Goal: Navigation & Orientation: Find specific page/section

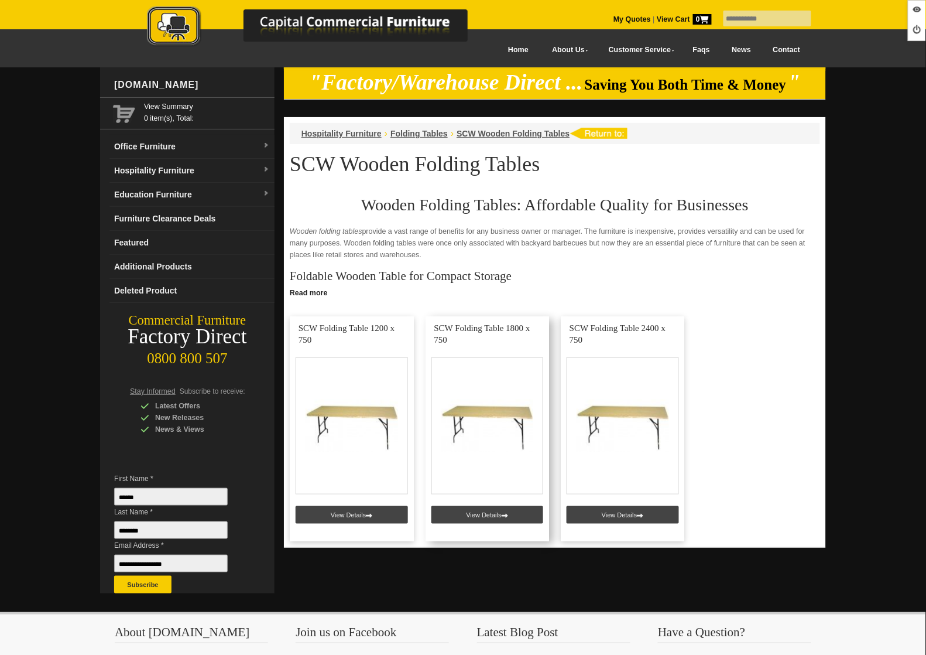
click at [484, 513] on link at bounding box center [488, 428] width 124 height 225
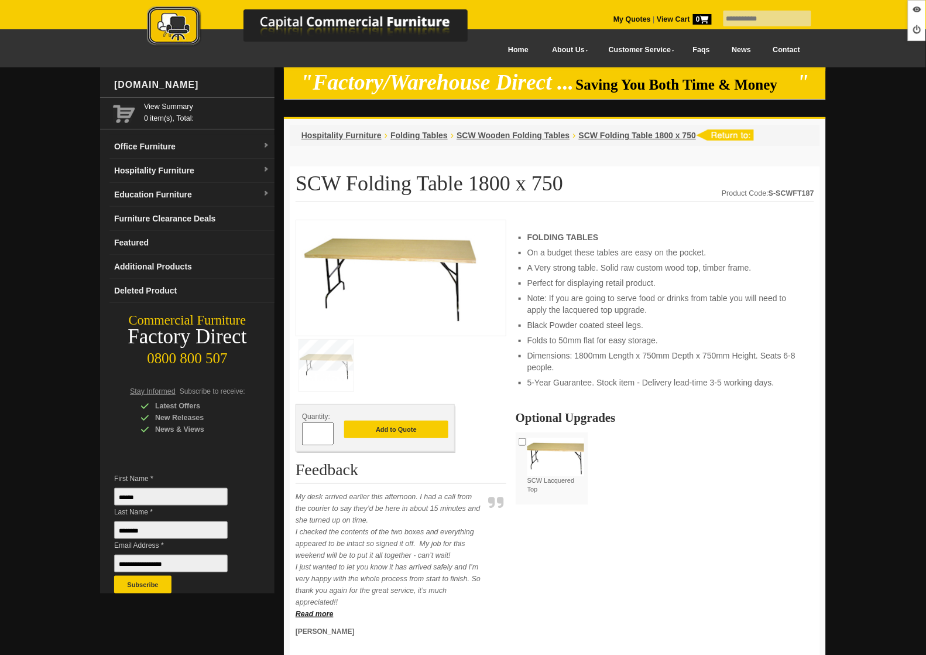
click at [412, 129] on li "Folding Tables" at bounding box center [419, 135] width 57 height 12
click at [411, 131] on span "Folding Tables" at bounding box center [419, 135] width 57 height 9
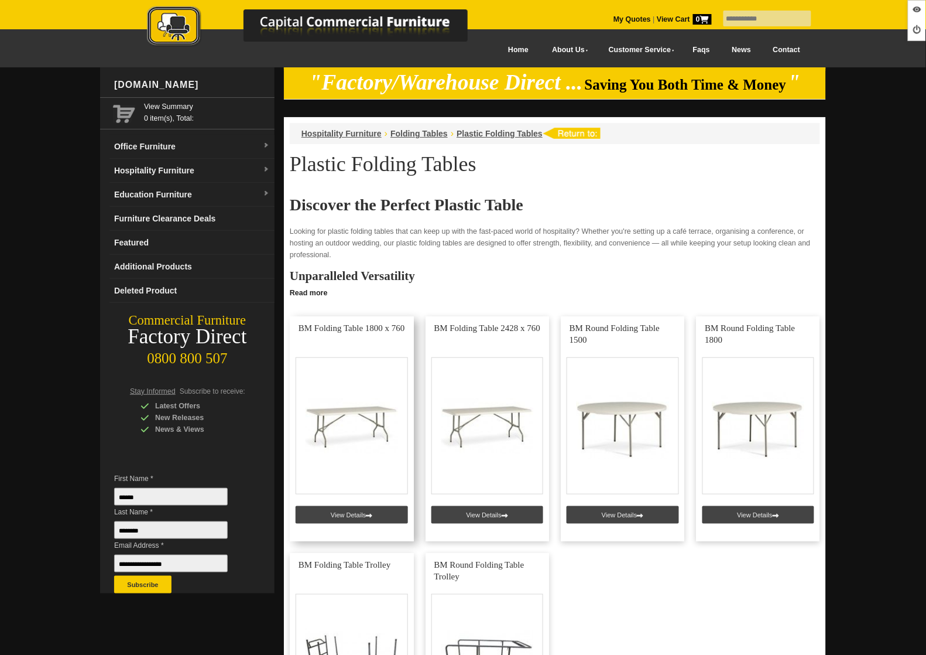
click at [352, 502] on link at bounding box center [352, 428] width 124 height 225
